Goal: Task Accomplishment & Management: Manage account settings

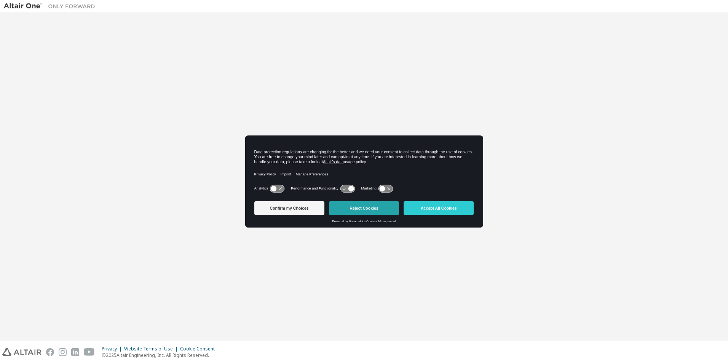
click at [358, 209] on button "Reject Cookies" at bounding box center [364, 208] width 70 height 14
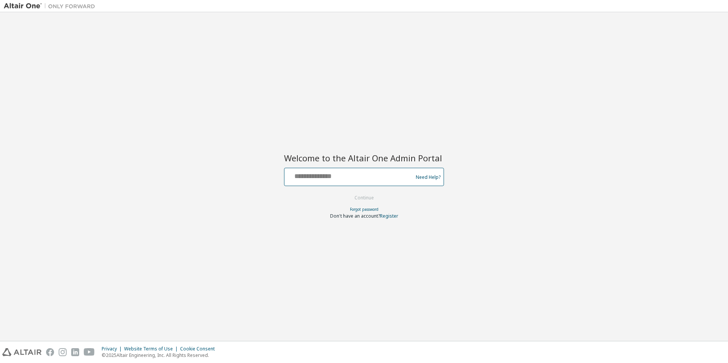
click at [339, 178] on input "text" at bounding box center [350, 175] width 125 height 11
type input "**********"
click at [347, 192] on button "Continue" at bounding box center [364, 197] width 35 height 11
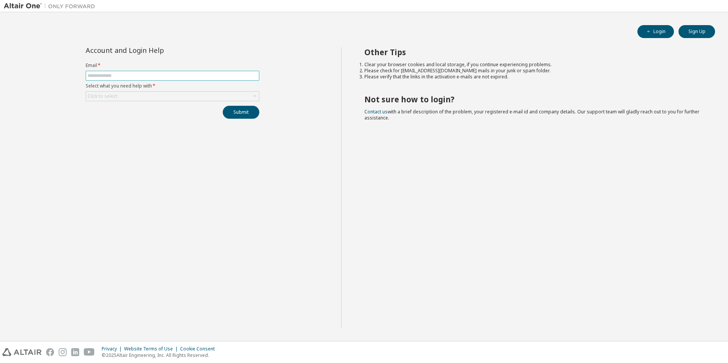
click at [109, 72] on span at bounding box center [173, 76] width 174 height 10
click at [111, 76] on input "text" at bounding box center [173, 76] width 170 height 6
type input "**********"
click at [199, 93] on div "Click to select" at bounding box center [172, 96] width 173 height 9
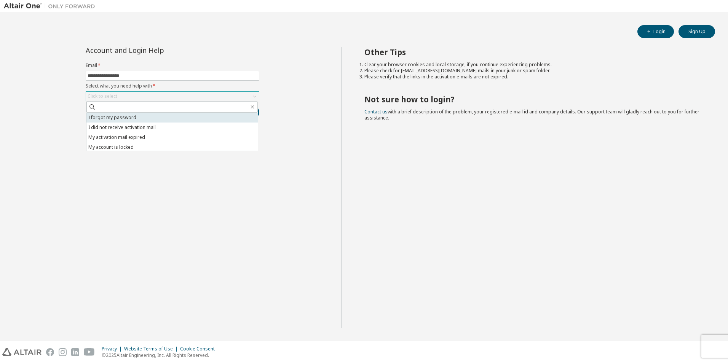
click at [142, 116] on li "I forgot my password" at bounding box center [171, 118] width 171 height 10
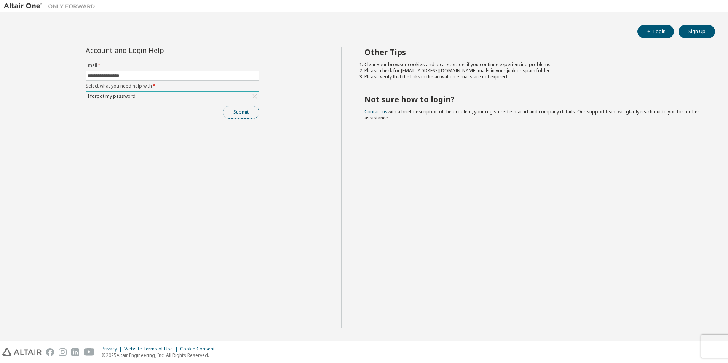
click at [238, 114] on button "Submit" at bounding box center [241, 112] width 37 height 13
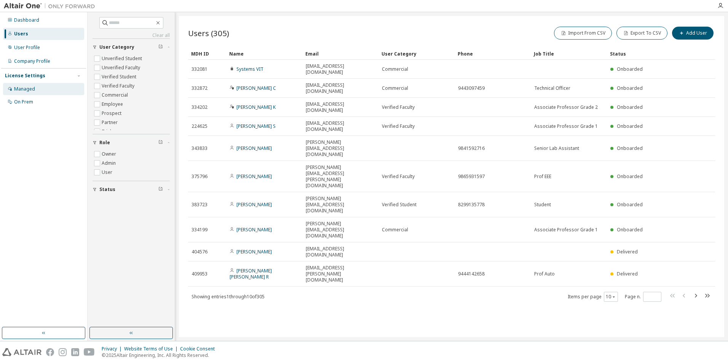
click at [19, 86] on div "Managed" at bounding box center [24, 89] width 21 height 6
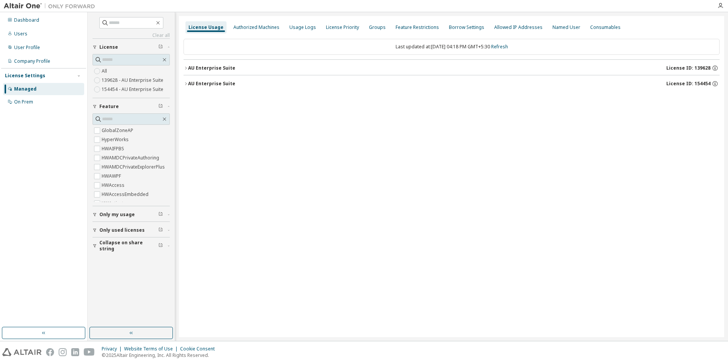
click at [118, 88] on label "154454 - AU Enterprise Suite" at bounding box center [133, 89] width 63 height 9
click at [187, 70] on icon "button" at bounding box center [186, 68] width 5 height 5
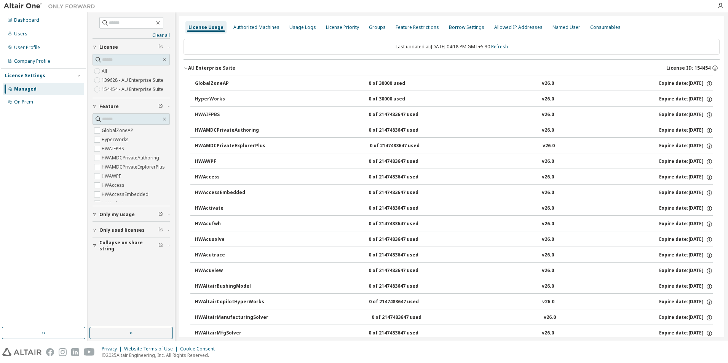
click at [133, 81] on label "139628 - AU Enterprise Suite" at bounding box center [133, 80] width 63 height 9
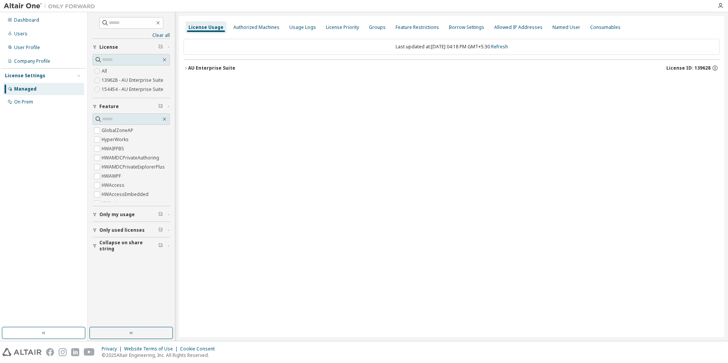
click at [185, 69] on icon "button" at bounding box center [186, 68] width 5 height 5
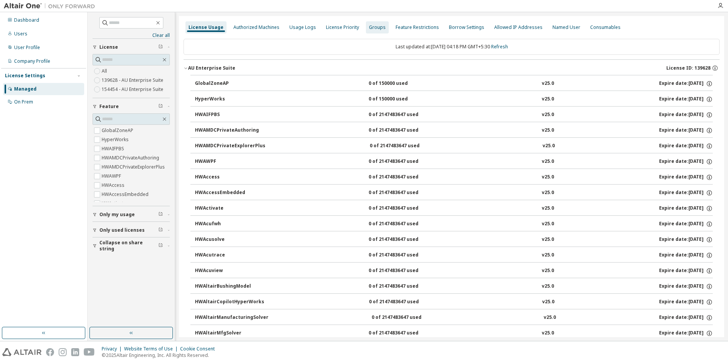
click at [369, 27] on div "Groups" at bounding box center [377, 27] width 17 height 6
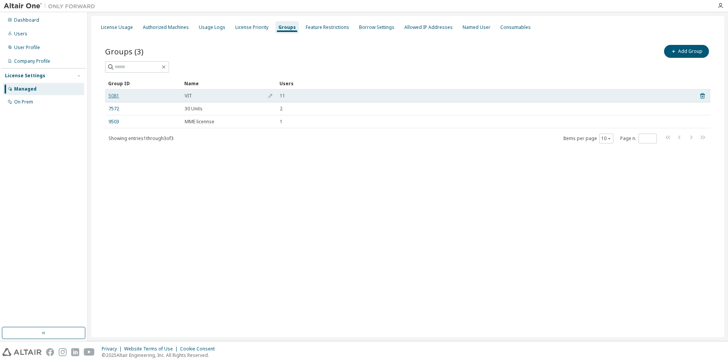
click at [116, 97] on link "5081" at bounding box center [114, 96] width 11 height 6
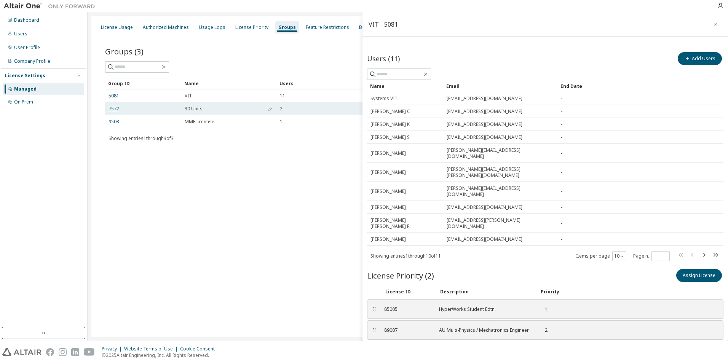
click at [112, 109] on link "7572" at bounding box center [114, 109] width 11 height 6
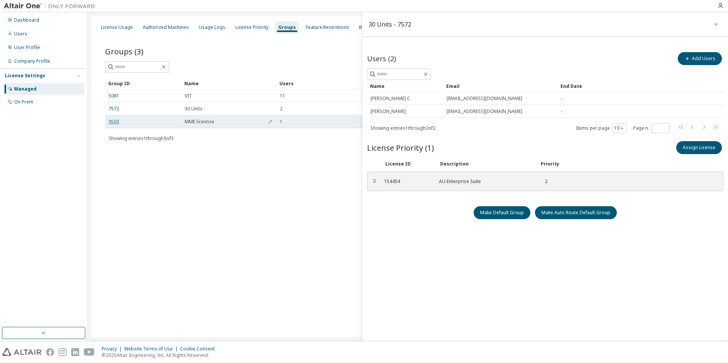
click at [116, 124] on link "9503" at bounding box center [114, 122] width 11 height 6
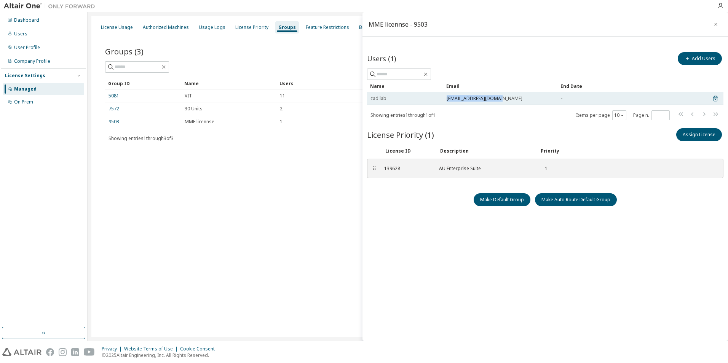
drag, startPoint x: 447, startPoint y: 101, endPoint x: 501, endPoint y: 101, distance: 54.1
click at [501, 101] on div "[EMAIL_ADDRESS][DOMAIN_NAME]" at bounding box center [500, 99] width 107 height 6
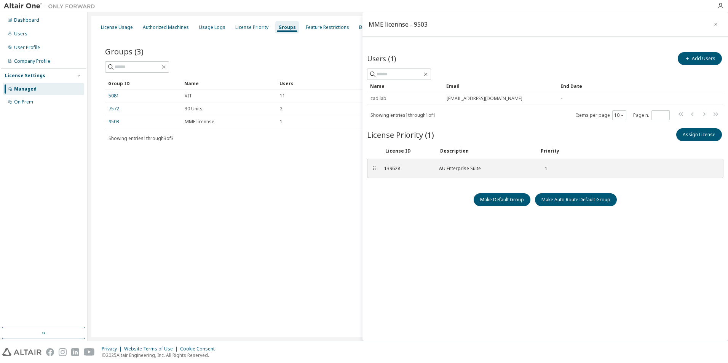
click at [277, 209] on div "License Usage Authorized Machines Usage Logs License Priority Groups Feature Re…" at bounding box center [407, 176] width 633 height 321
click at [112, 96] on link "5081" at bounding box center [114, 96] width 11 height 6
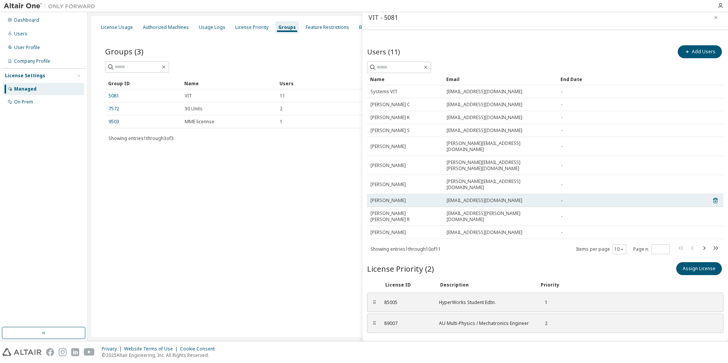
scroll to position [9, 0]
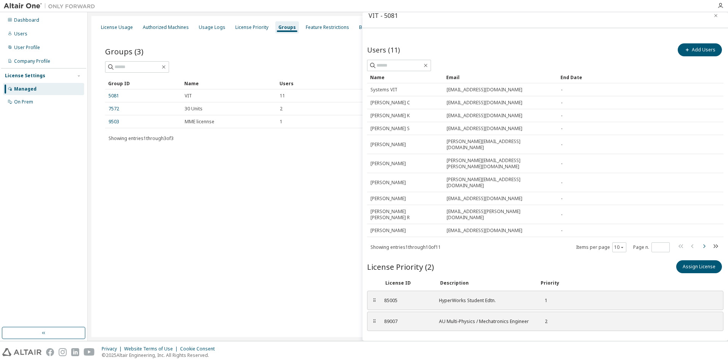
click at [701, 242] on icon "button" at bounding box center [704, 246] width 9 height 9
type input "*"
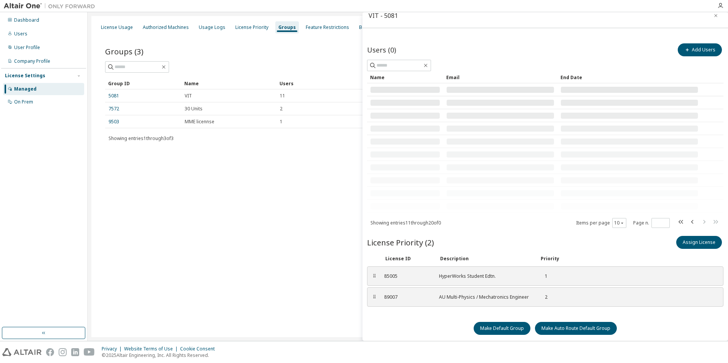
scroll to position [0, 0]
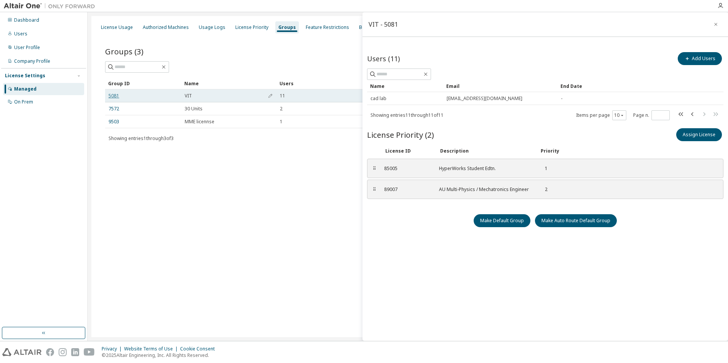
click at [110, 97] on link "5081" at bounding box center [114, 96] width 11 height 6
click at [715, 21] on icon "button" at bounding box center [715, 24] width 5 height 6
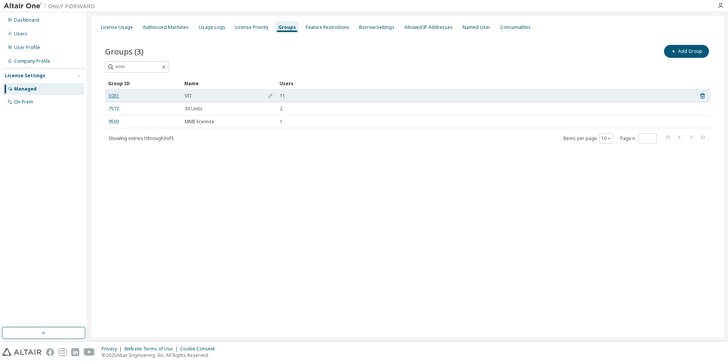
click at [116, 95] on link "5081" at bounding box center [114, 96] width 11 height 6
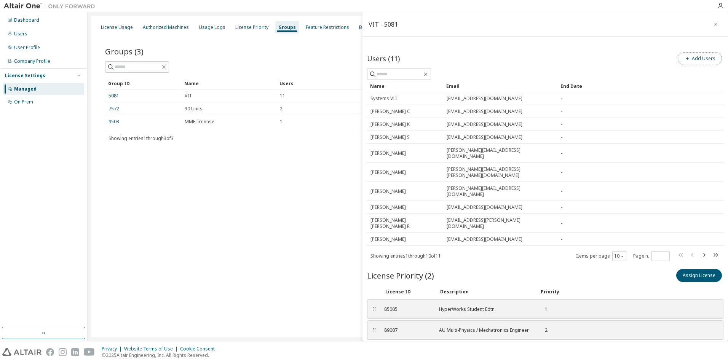
click at [694, 59] on button "Add Users" at bounding box center [700, 58] width 44 height 13
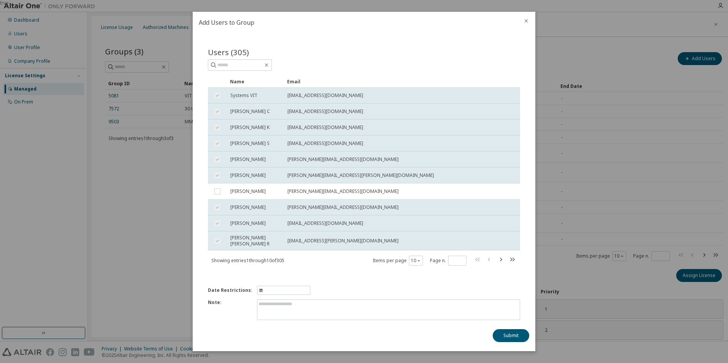
click at [524, 21] on icon "close" at bounding box center [526, 21] width 6 height 6
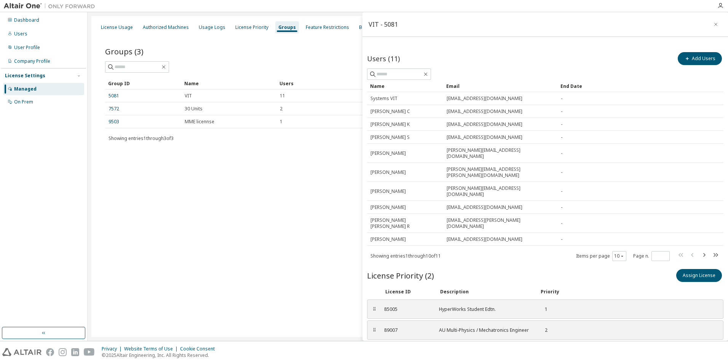
click at [30, 89] on div "Managed" at bounding box center [25, 89] width 22 height 6
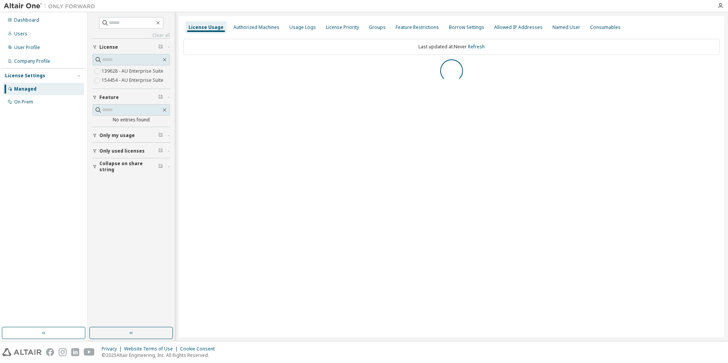
click at [149, 80] on label "154454 - AU Enterprise Suite" at bounding box center [133, 80] width 63 height 9
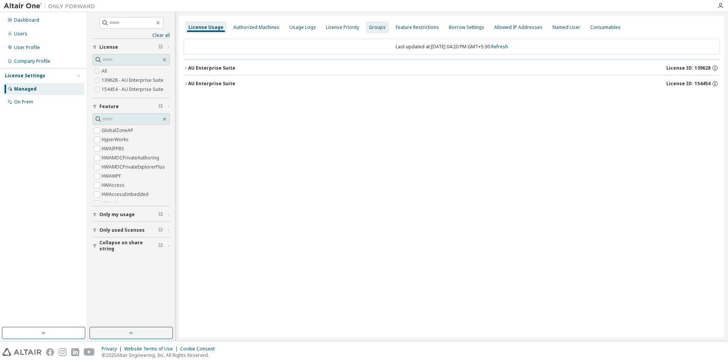
click at [369, 28] on div "Groups" at bounding box center [377, 27] width 17 height 6
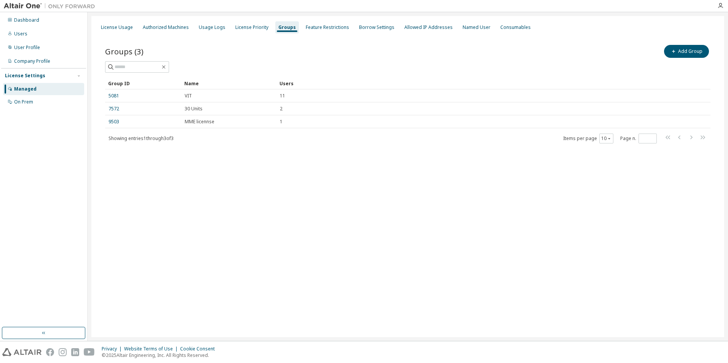
click at [39, 89] on div "Managed" at bounding box center [43, 89] width 81 height 12
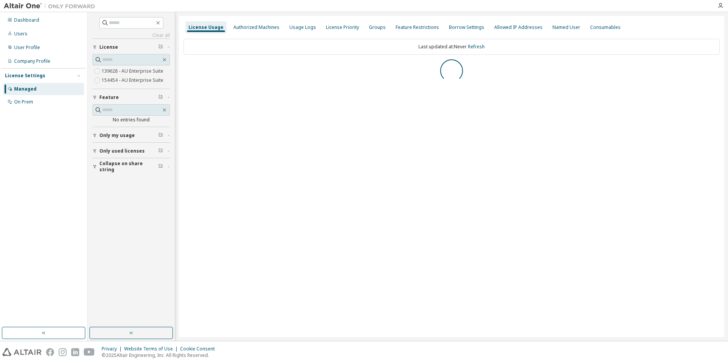
click at [135, 82] on label "154454 - AU Enterprise Suite" at bounding box center [133, 80] width 63 height 9
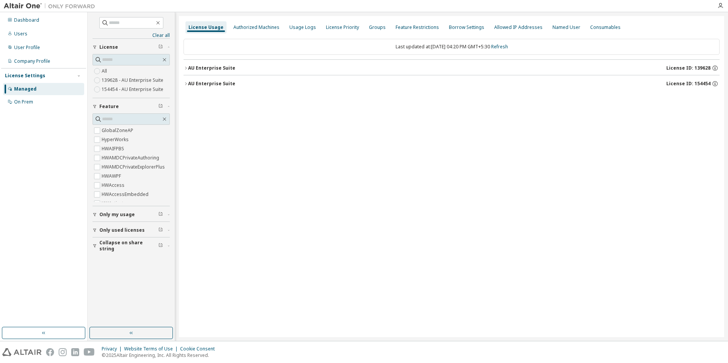
click at [187, 68] on icon "button" at bounding box center [186, 68] width 5 height 5
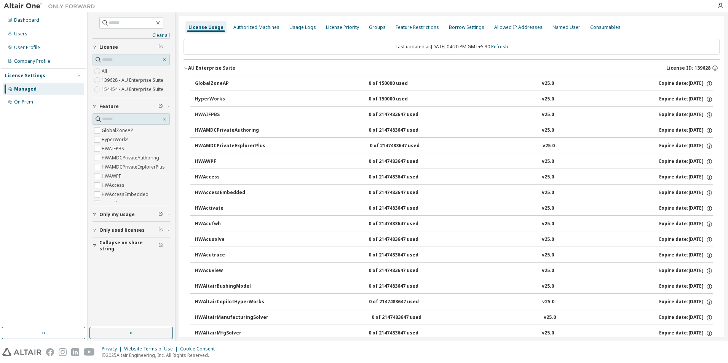
click at [185, 69] on icon "button" at bounding box center [186, 68] width 5 height 5
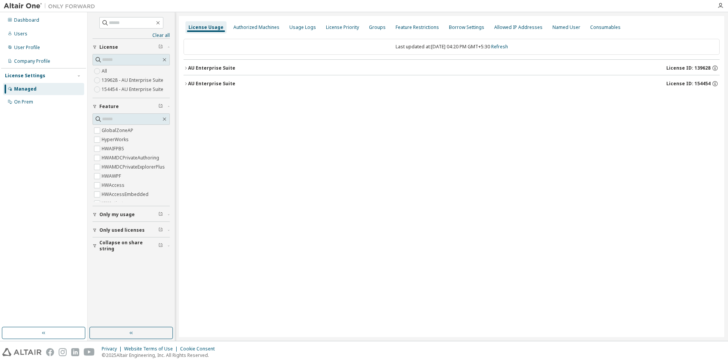
click at [189, 82] on div "AU Enterprise Suite" at bounding box center [211, 84] width 47 height 6
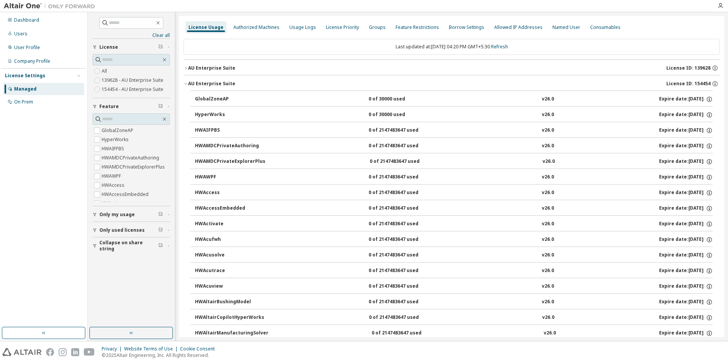
click at [189, 82] on div "AU Enterprise Suite" at bounding box center [211, 84] width 47 height 6
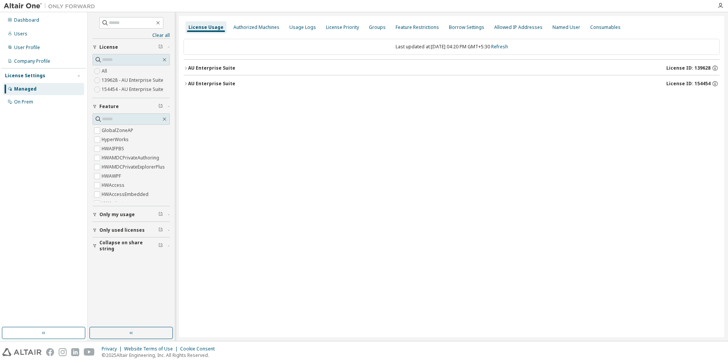
click at [188, 67] on div "AU Enterprise Suite" at bounding box center [211, 68] width 47 height 6
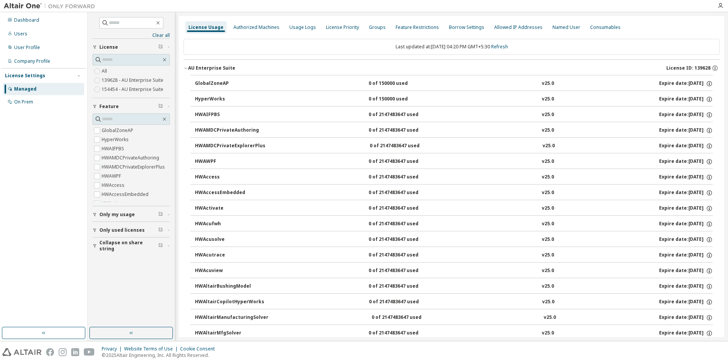
click at [188, 67] on div "AU Enterprise Suite" at bounding box center [211, 68] width 47 height 6
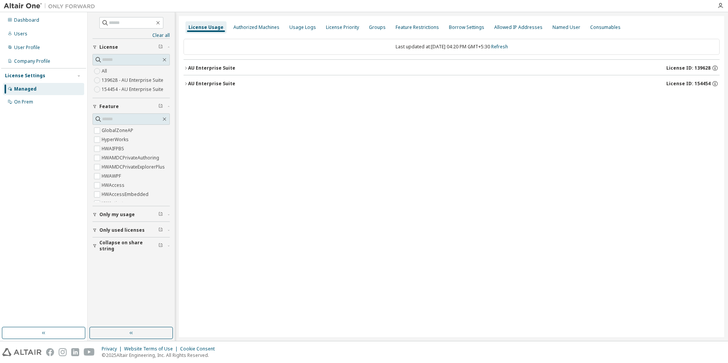
click at [189, 83] on div "AU Enterprise Suite" at bounding box center [211, 84] width 47 height 6
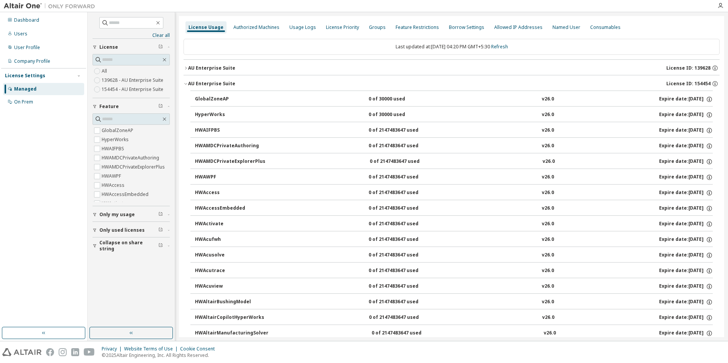
click at [122, 231] on span "Only used licenses" at bounding box center [121, 230] width 45 height 6
click at [218, 67] on div "AU Enterprise Suite" at bounding box center [211, 68] width 47 height 6
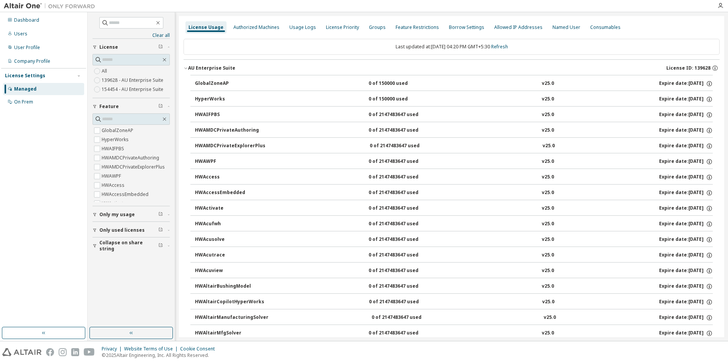
click at [156, 88] on label "154454 - AU Enterprise Suite" at bounding box center [133, 89] width 63 height 9
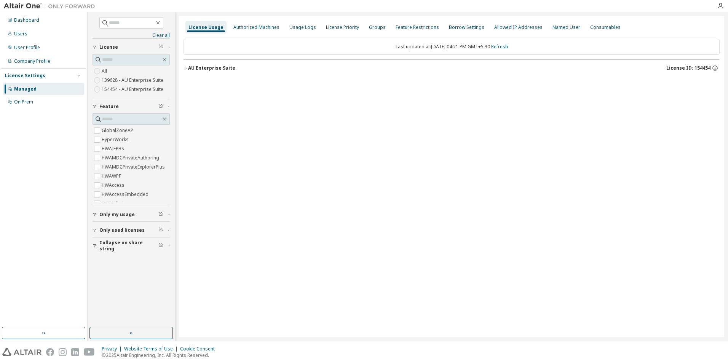
click at [186, 67] on icon "button" at bounding box center [186, 68] width 5 height 5
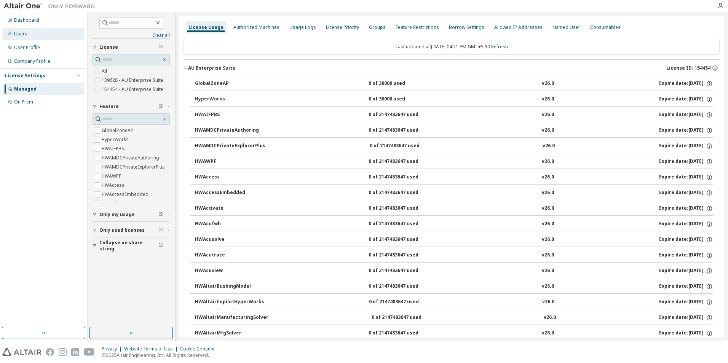
click at [18, 33] on div "Users" at bounding box center [20, 34] width 13 height 6
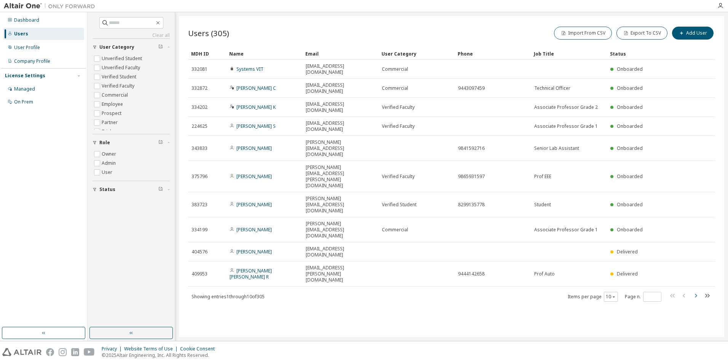
click at [693, 291] on icon "button" at bounding box center [695, 295] width 9 height 9
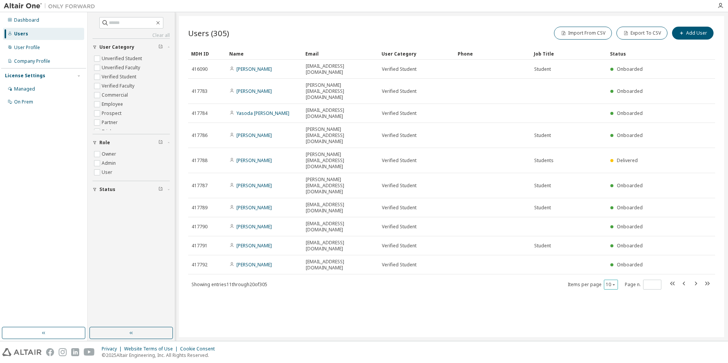
click at [608, 282] on button "10" at bounding box center [611, 285] width 10 height 6
click at [620, 244] on div "100" at bounding box center [634, 246] width 61 height 9
type input "*"
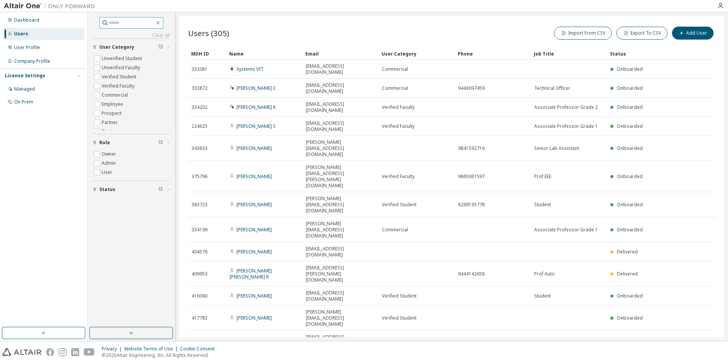
click at [130, 24] on input "text" at bounding box center [132, 23] width 46 height 8
type input "****"
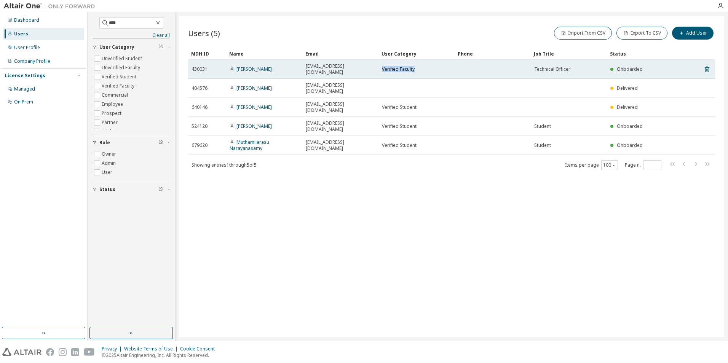
drag, startPoint x: 383, startPoint y: 67, endPoint x: 414, endPoint y: 68, distance: 31.6
click at [414, 68] on span "Verified Faculty" at bounding box center [398, 69] width 33 height 6
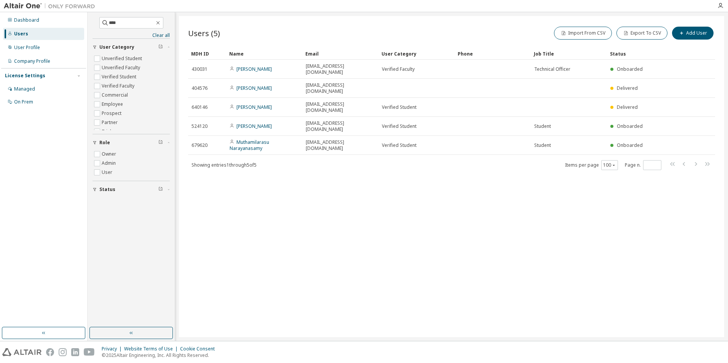
click at [433, 222] on div "Users (5) Import From CSV Export To CSV Add User Clear Load Save Save As Field …" at bounding box center [451, 176] width 545 height 321
click at [18, 31] on div "Users" at bounding box center [21, 34] width 14 height 6
click at [24, 88] on div "Managed" at bounding box center [24, 89] width 21 height 6
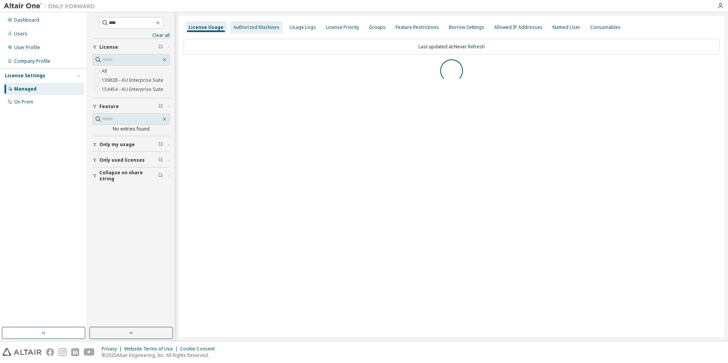
click at [261, 26] on div "Authorized Machines" at bounding box center [256, 27] width 46 height 6
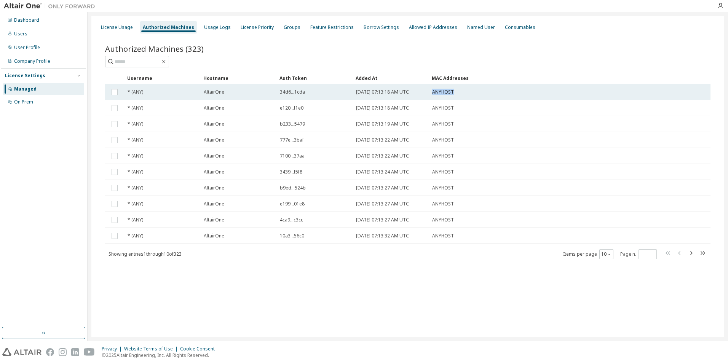
drag, startPoint x: 431, startPoint y: 88, endPoint x: 463, endPoint y: 89, distance: 31.2
click at [463, 89] on td "ANYHOST" at bounding box center [532, 92] width 207 height 16
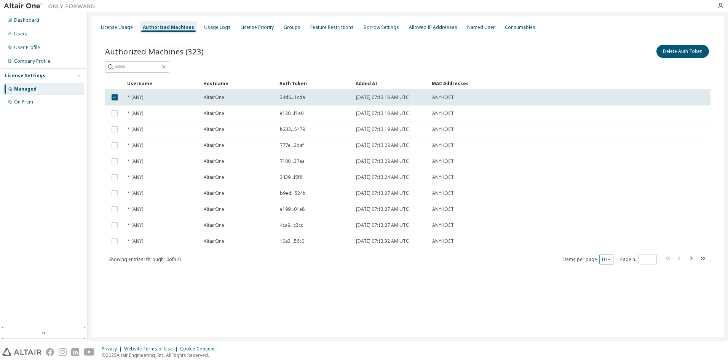
click at [601, 257] on button "10" at bounding box center [606, 260] width 10 height 6
click at [623, 308] on div "100" at bounding box center [629, 306] width 61 height 9
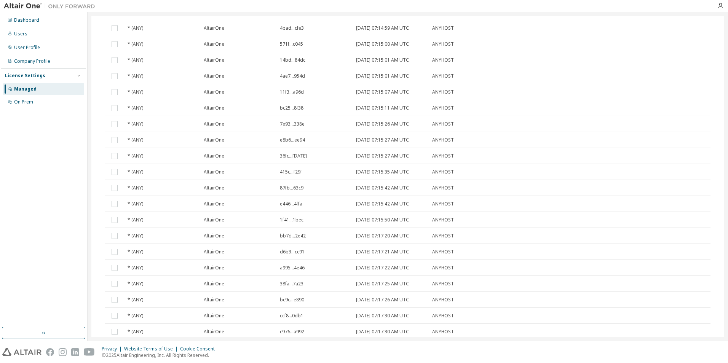
scroll to position [1392, 0]
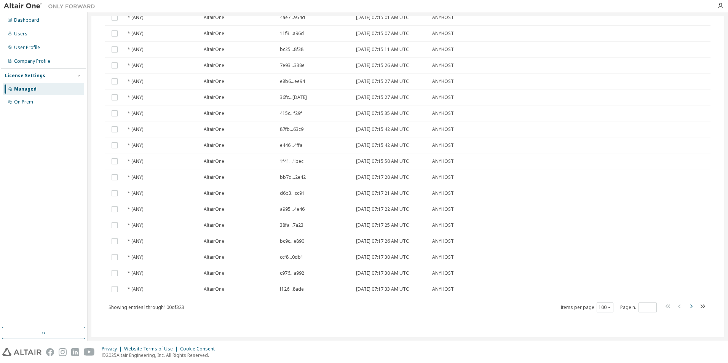
click at [687, 308] on icon "button" at bounding box center [691, 306] width 9 height 9
type input "*"
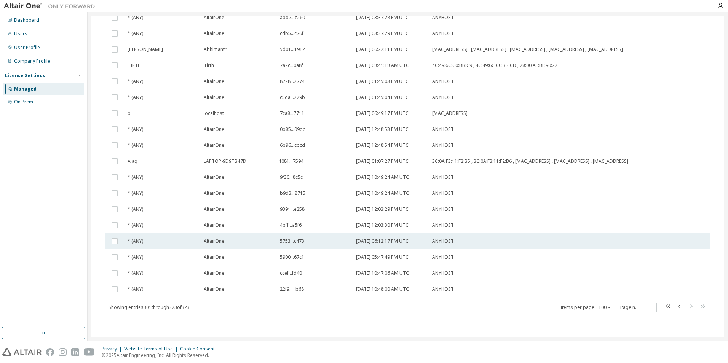
scroll to position [0, 0]
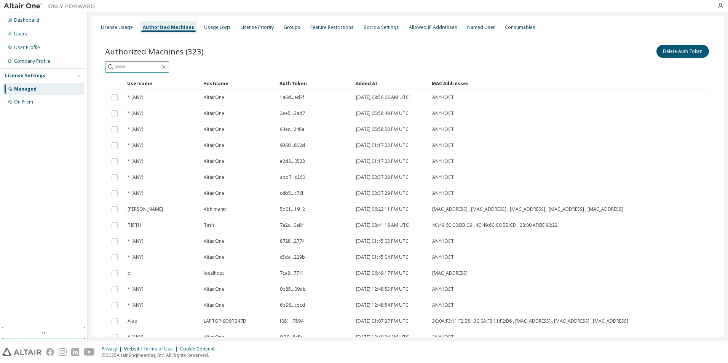
click at [167, 66] on icon "button" at bounding box center [164, 67] width 6 height 6
click at [145, 69] on input "text" at bounding box center [138, 67] width 46 height 8
type input "********"
type input "*"
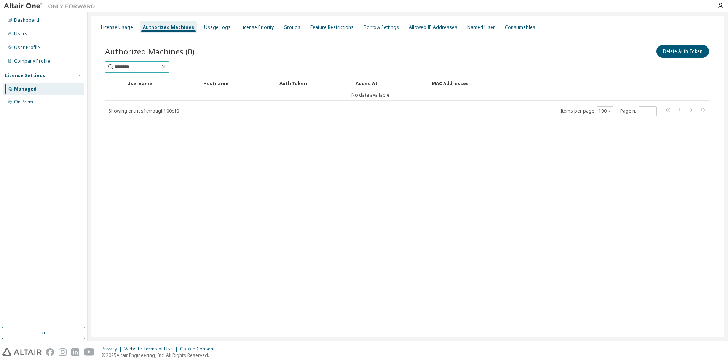
click at [145, 69] on input "********" at bounding box center [138, 67] width 46 height 8
type input "*******"
click at [167, 65] on icon "button" at bounding box center [164, 67] width 6 height 6
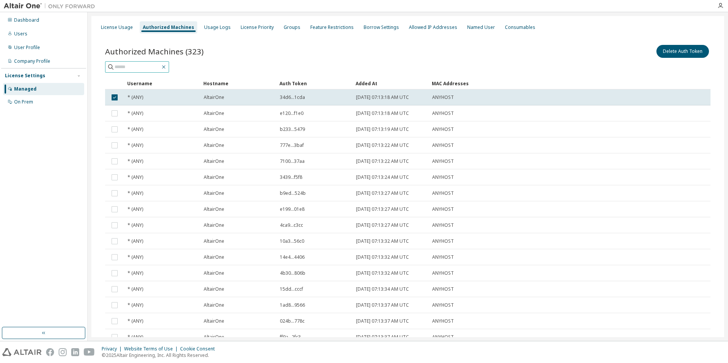
click at [167, 67] on icon "button" at bounding box center [164, 67] width 6 height 6
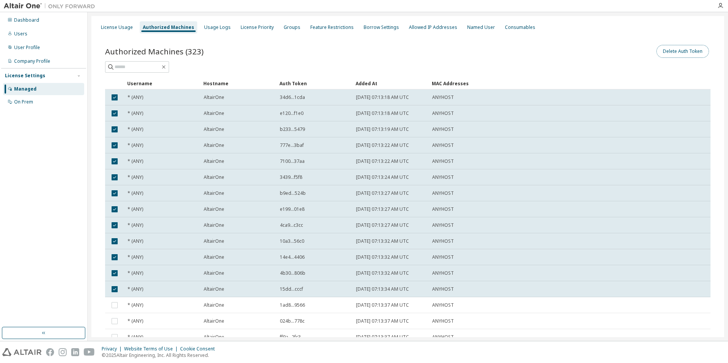
click at [668, 55] on button "Delete Auth Token" at bounding box center [683, 51] width 53 height 13
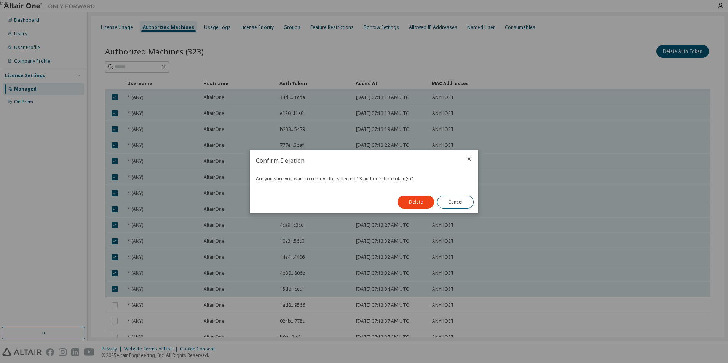
click at [409, 205] on button "Delete" at bounding box center [416, 202] width 37 height 13
